Goal: Find contact information: Find contact information

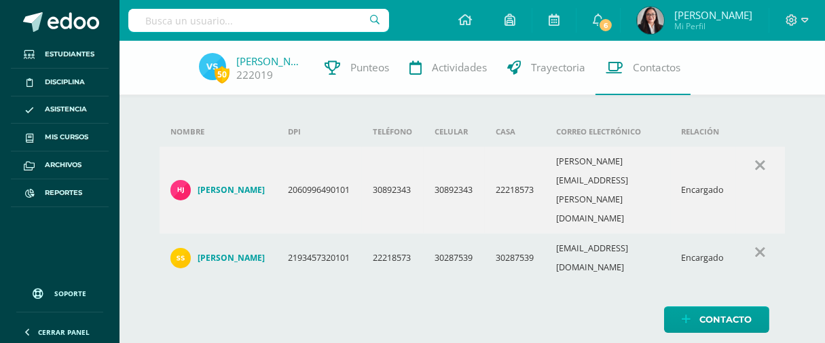
click at [284, 31] on input "text" at bounding box center [258, 20] width 261 height 23
type input "Ivanna Val"
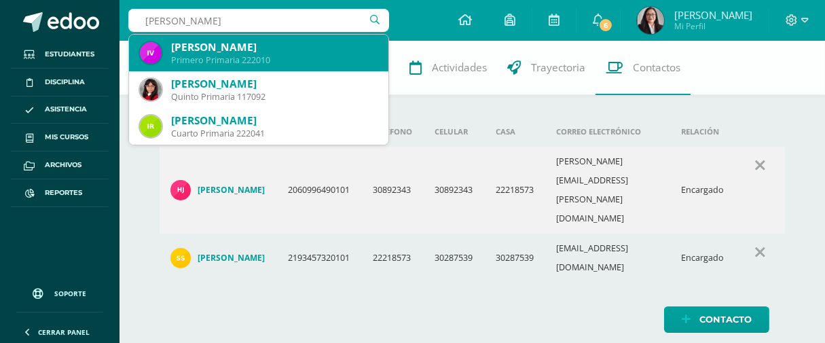
click at [263, 51] on div "Ivanna Sophie Valdéz Mejía" at bounding box center [274, 47] width 206 height 14
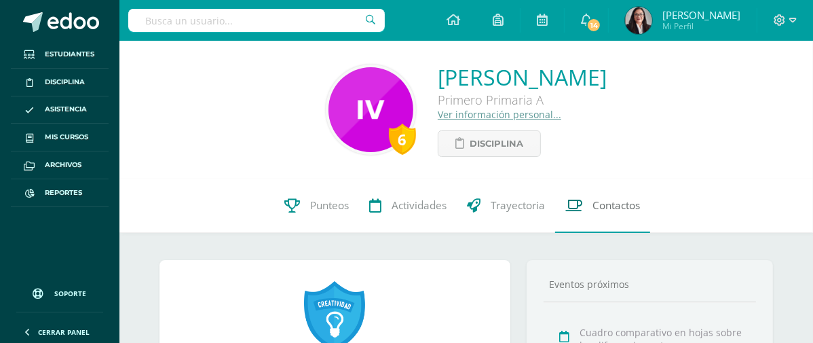
click at [607, 207] on span "Contactos" at bounding box center [617, 205] width 48 height 14
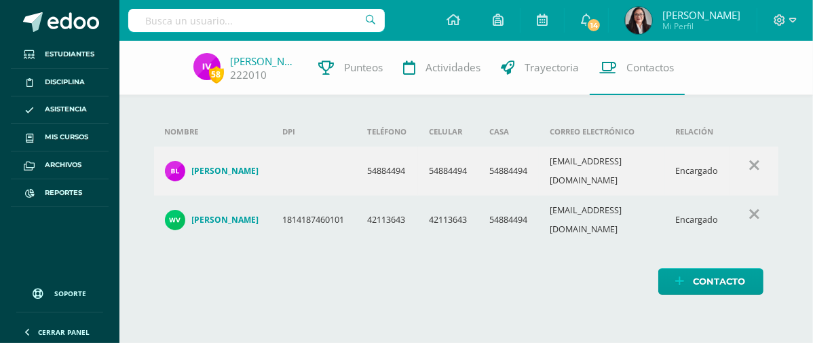
click at [261, 20] on input "text" at bounding box center [256, 20] width 257 height 23
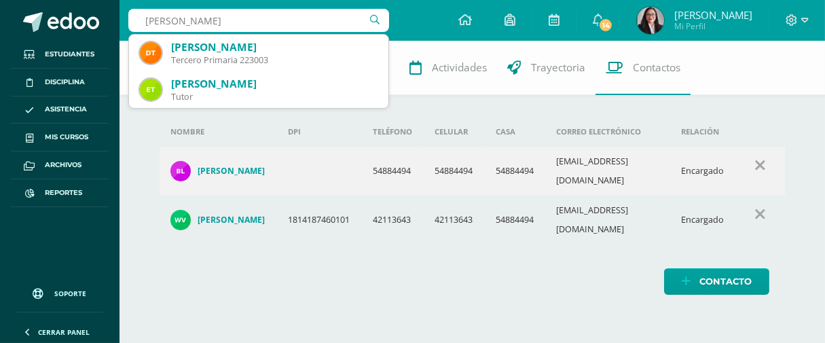
type input "[PERSON_NAME]"
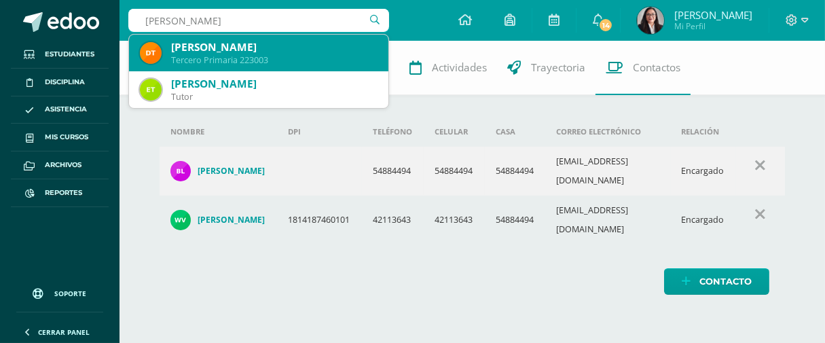
click at [278, 58] on div "Tercero Primaria 223003" at bounding box center [274, 60] width 206 height 12
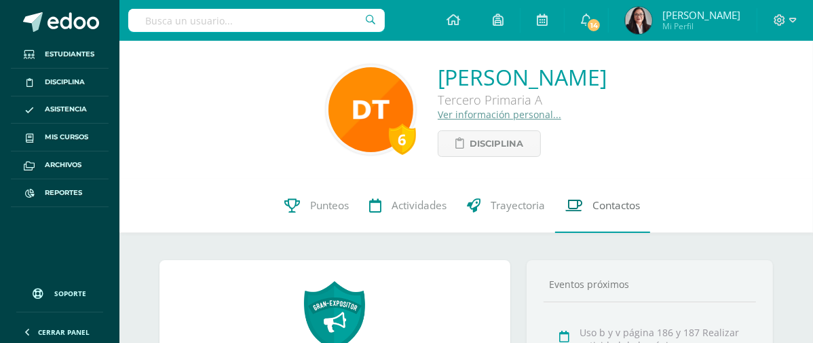
click at [612, 208] on span "Contactos" at bounding box center [617, 205] width 48 height 14
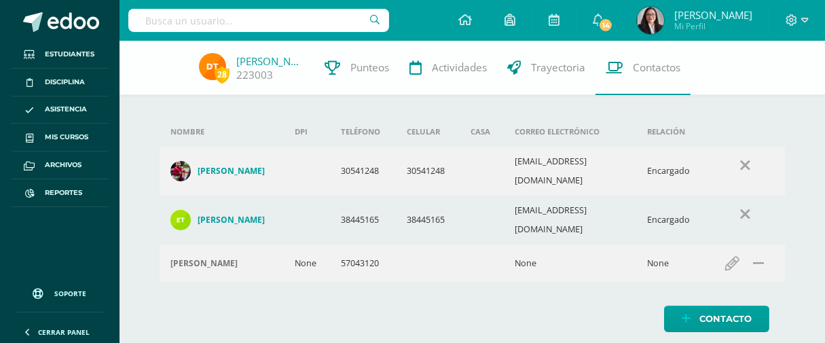
click at [576, 306] on div "Contacto" at bounding box center [472, 319] width 625 height 26
